Goal: Information Seeking & Learning: Understand process/instructions

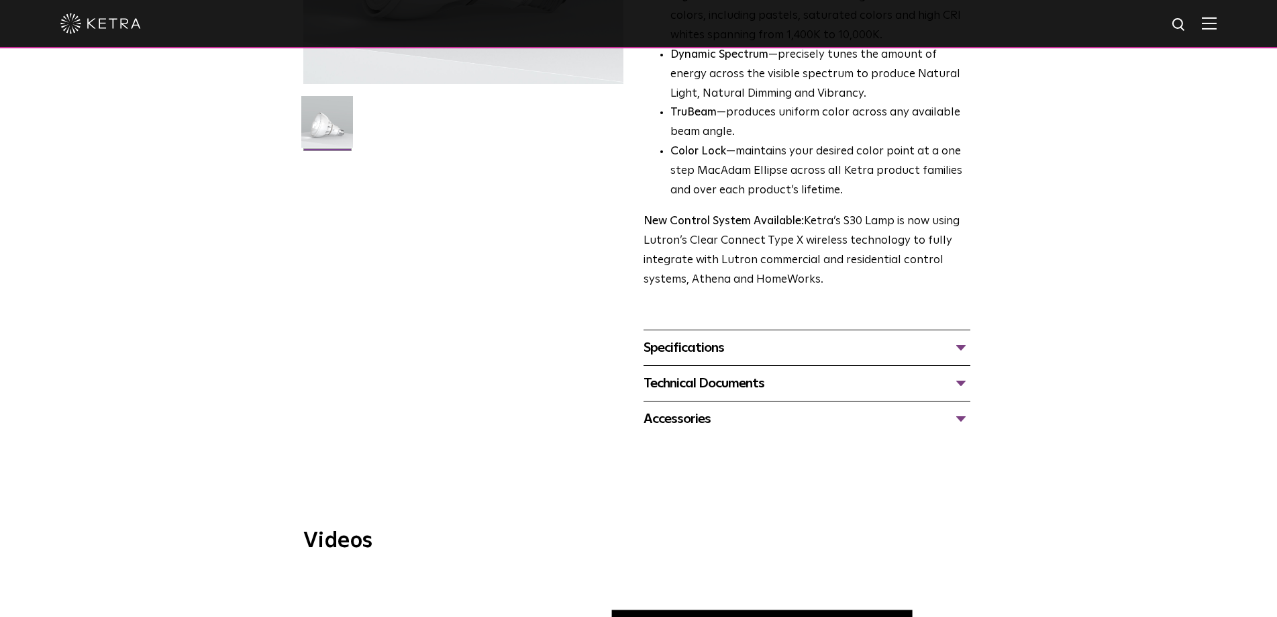
scroll to position [336, 0]
click at [695, 416] on div "Accessories" at bounding box center [807, 417] width 327 height 21
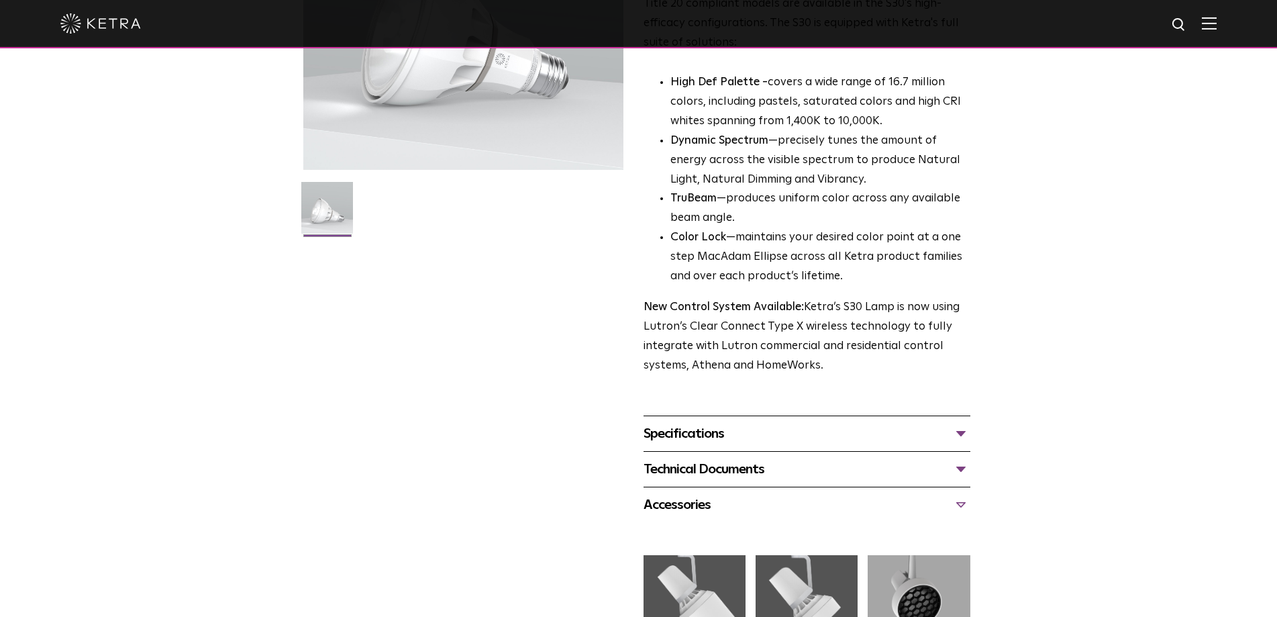
scroll to position [537, 0]
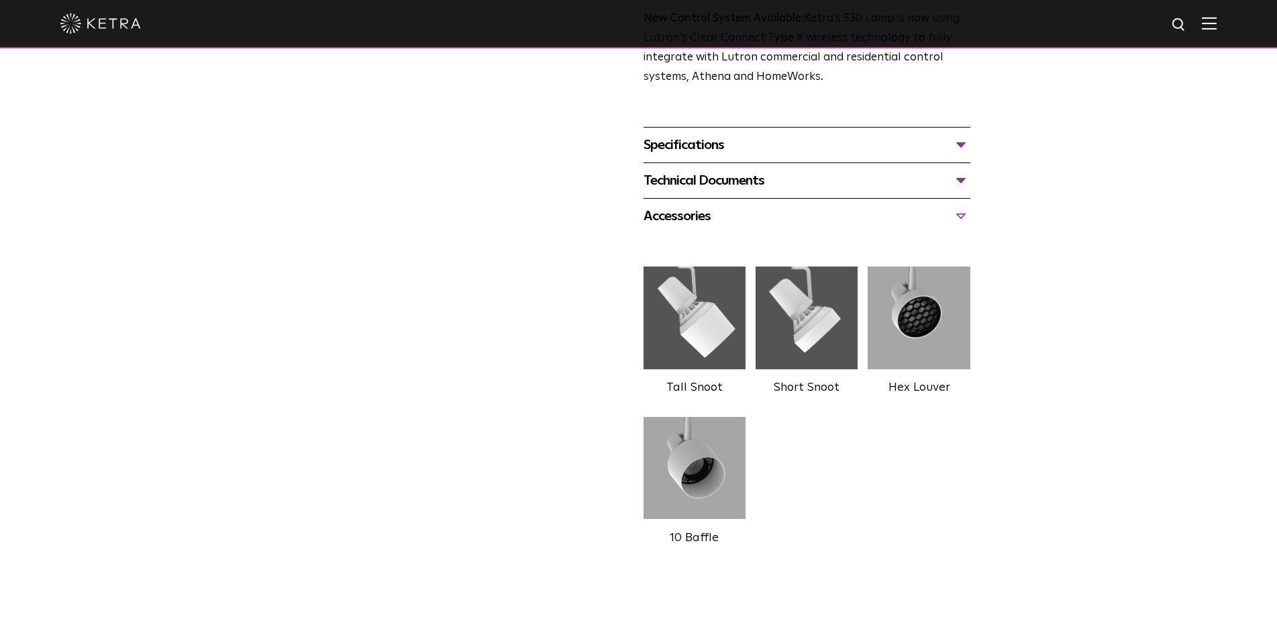
click at [693, 150] on div "Specifications" at bounding box center [807, 144] width 327 height 21
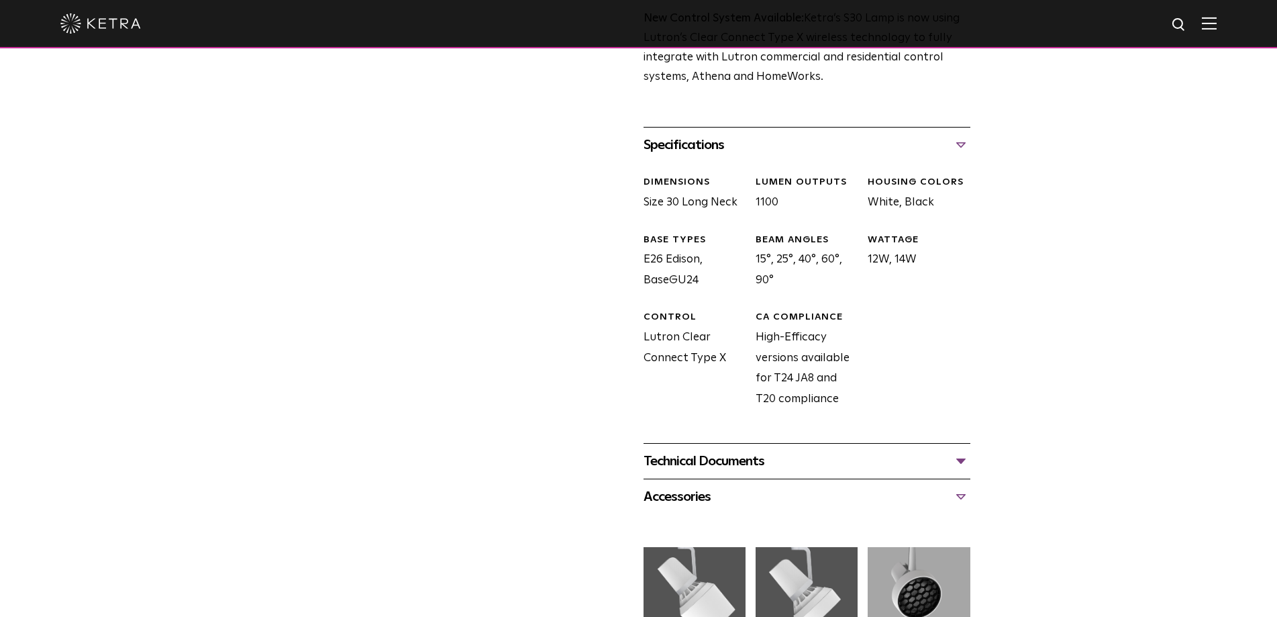
drag, startPoint x: 649, startPoint y: 202, endPoint x: 951, endPoint y: 207, distance: 302.1
click at [951, 207] on div "DIMENSIONS Size 30 Long Neck LUMEN OUTPUTS 1100 HOUSING COLORS White, Black BAS…" at bounding box center [802, 302] width 337 height 281
click at [951, 207] on div "HOUSING COLORS White, Black" at bounding box center [914, 194] width 112 height 37
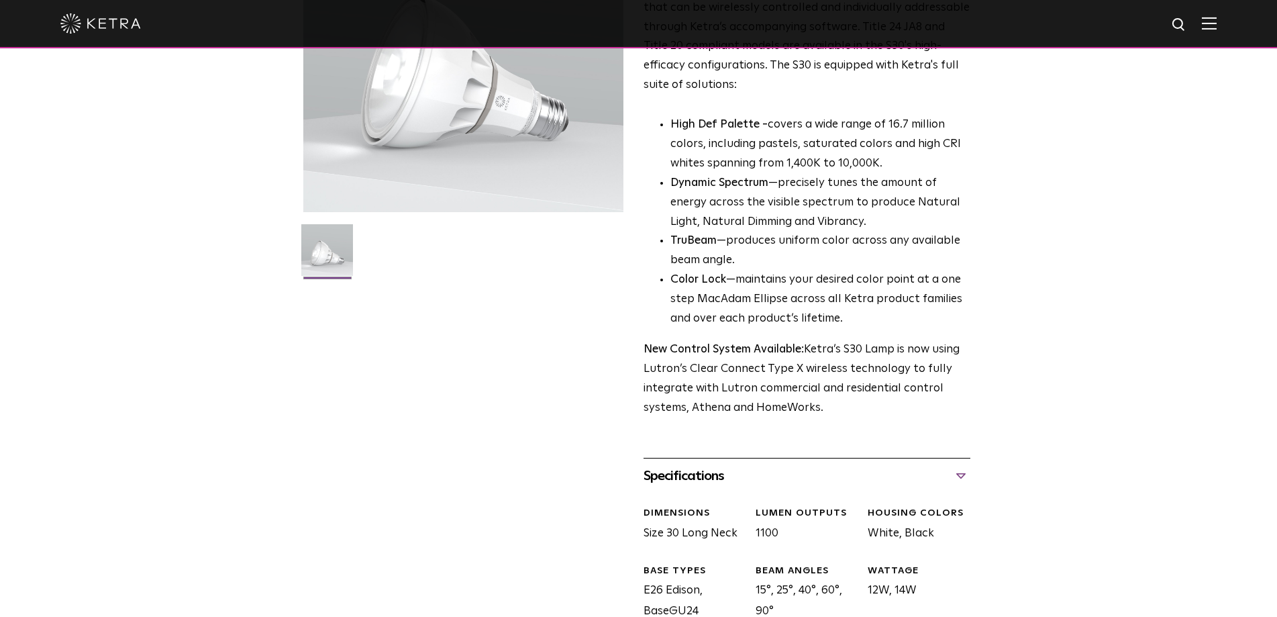
scroll to position [0, 0]
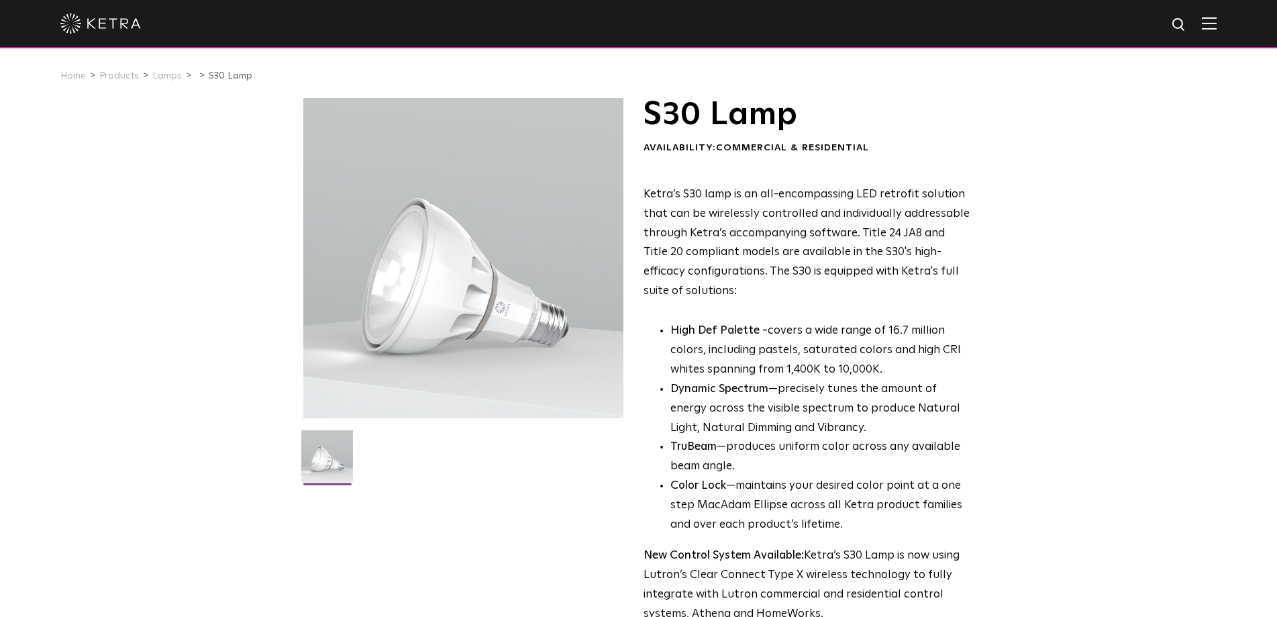
click at [430, 283] on div at bounding box center [463, 258] width 320 height 320
click at [164, 77] on link "Lamps" at bounding box center [167, 75] width 30 height 9
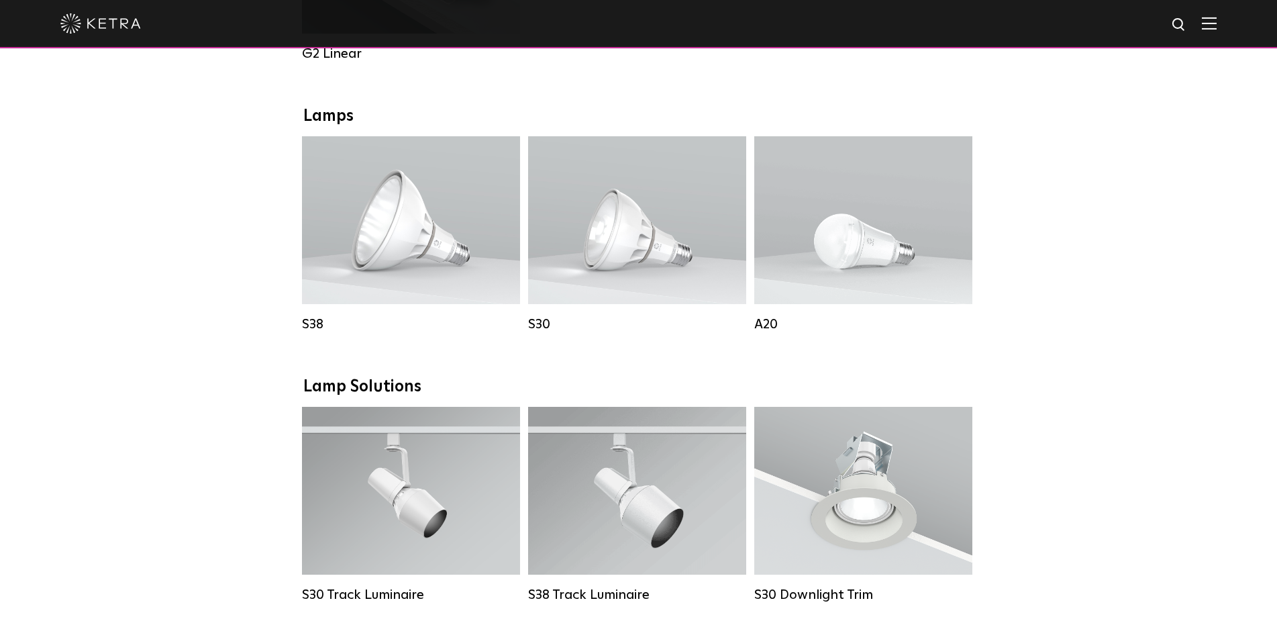
scroll to position [867, 0]
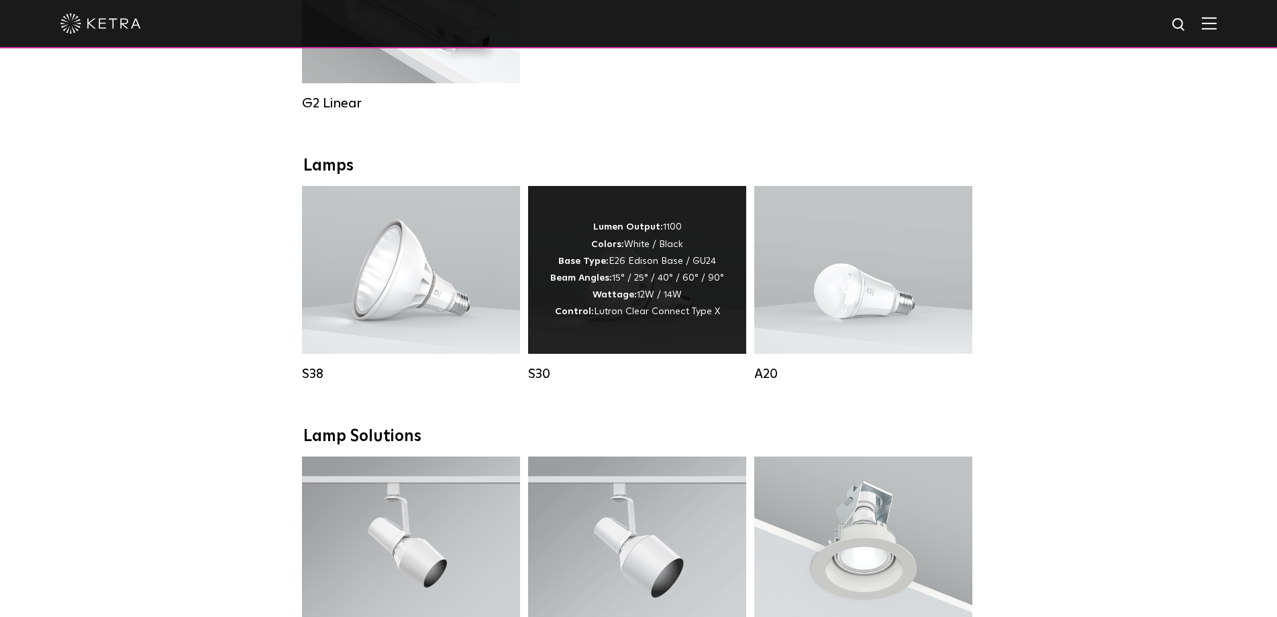
click at [683, 336] on div "Lumen Output: 1100 Colors: White / Black Base Type: E26 Edison Base / GU24 Beam…" at bounding box center [637, 270] width 218 height 168
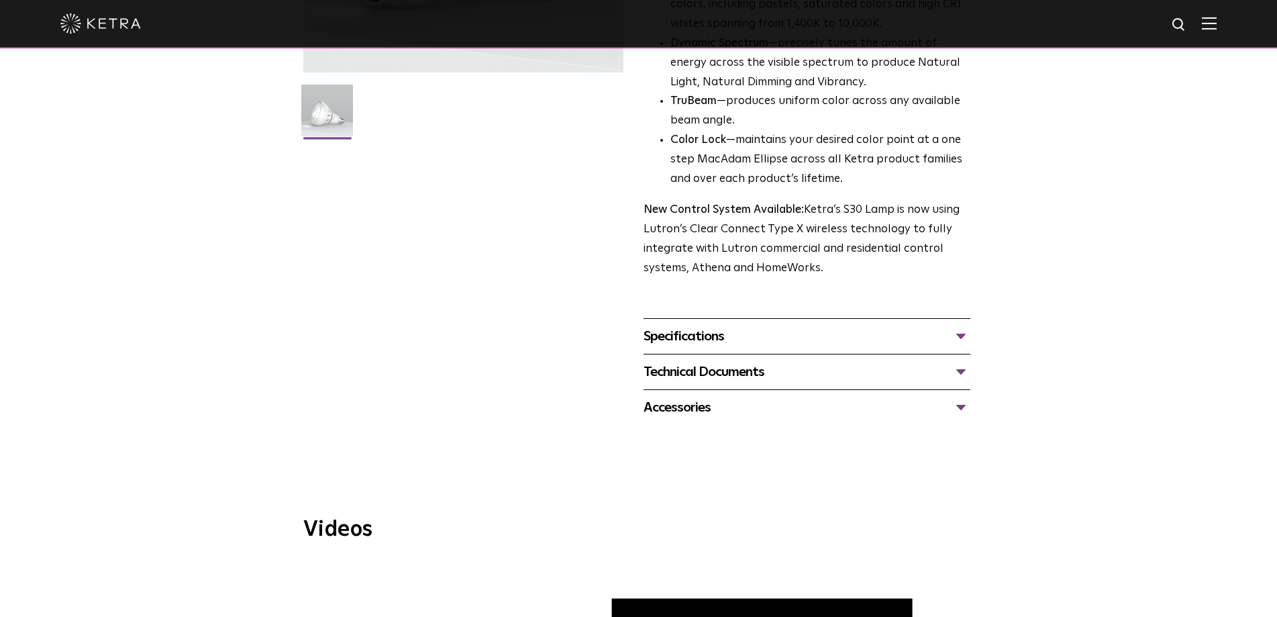
scroll to position [470, 0]
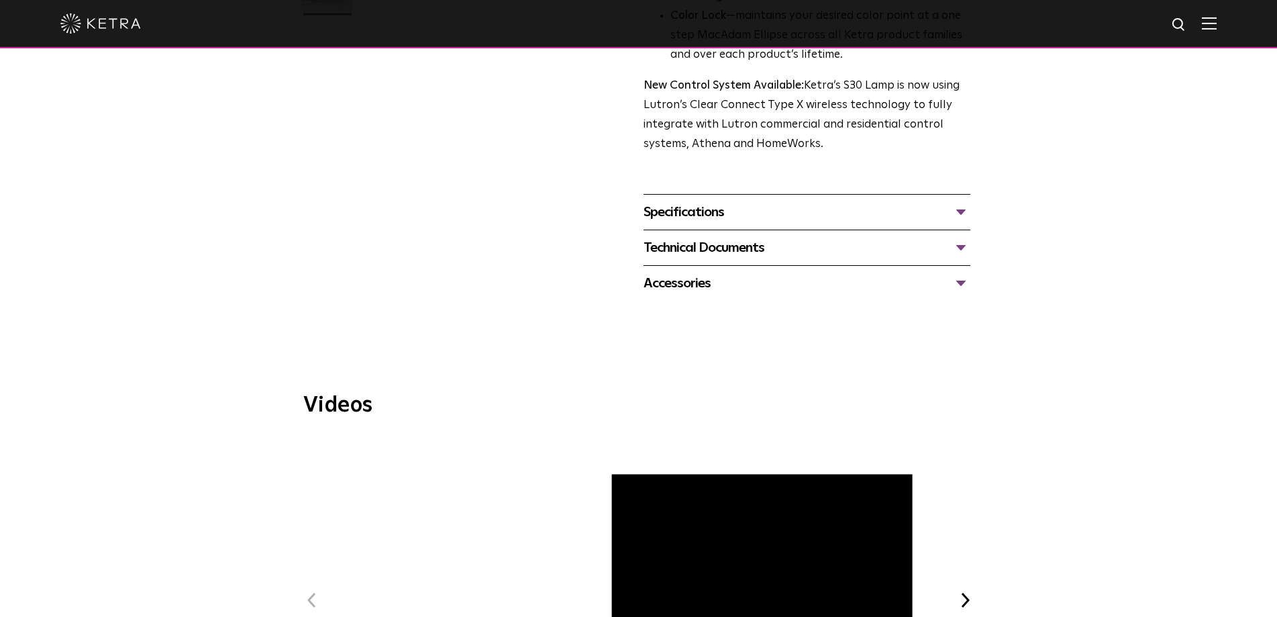
click at [655, 220] on div "Specifications" at bounding box center [807, 211] width 327 height 21
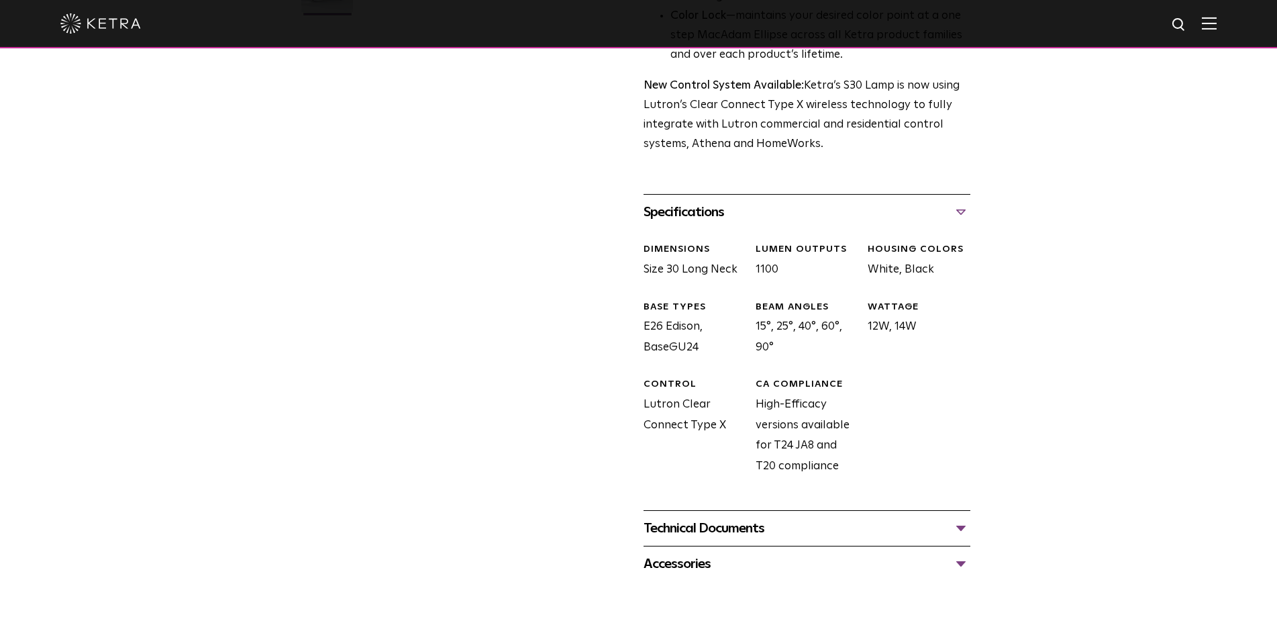
click at [724, 522] on div "Technical Documents" at bounding box center [807, 528] width 327 height 21
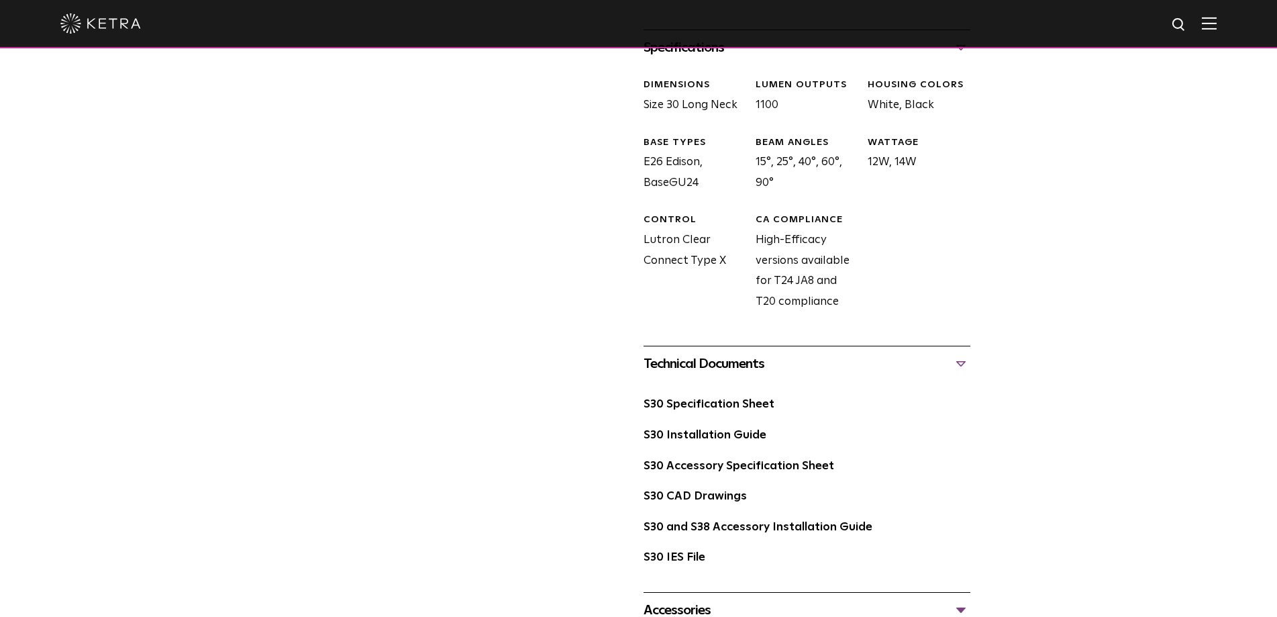
scroll to position [738, 0]
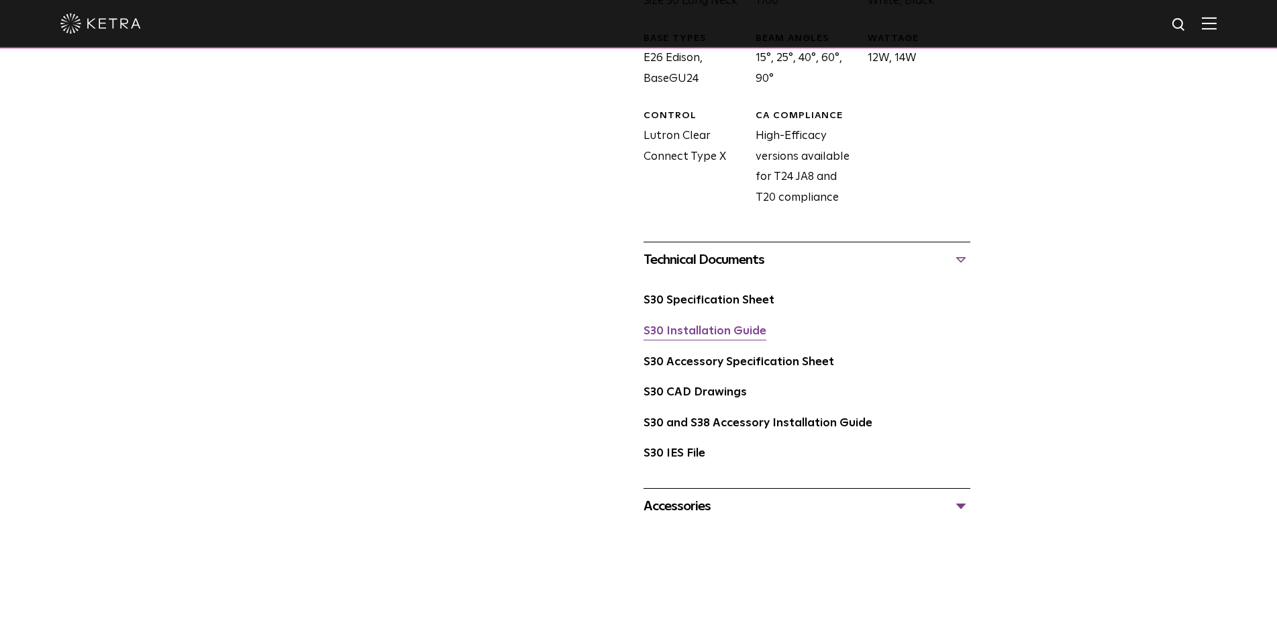
click at [682, 336] on link "S30 Installation Guide" at bounding box center [705, 331] width 123 height 11
